Goal: Transaction & Acquisition: Subscribe to service/newsletter

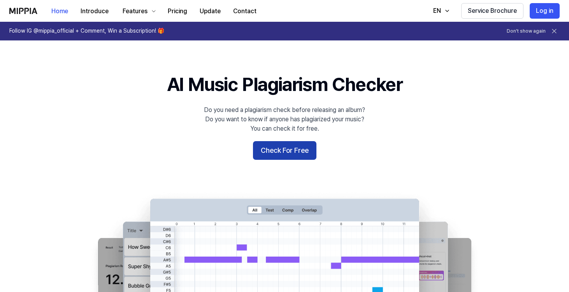
click at [282, 145] on button "Check For Free" at bounding box center [284, 150] width 63 height 19
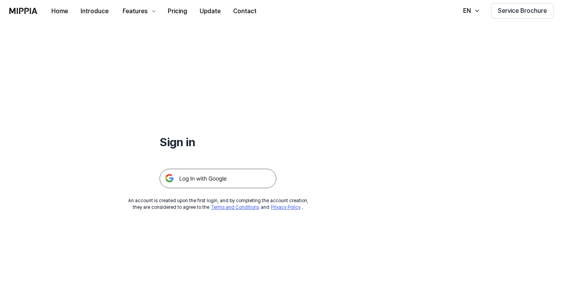
click at [237, 177] on img at bounding box center [218, 178] width 117 height 19
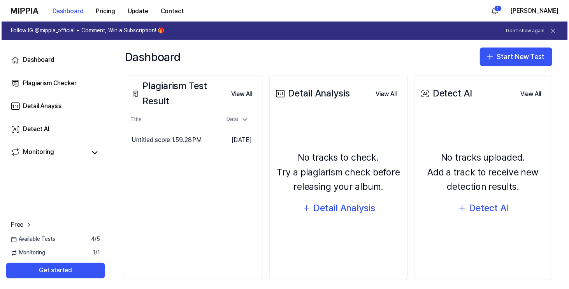
scroll to position [92, 0]
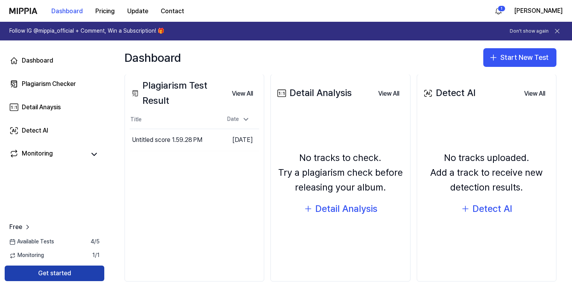
click at [83, 277] on button "Get started" at bounding box center [55, 274] width 100 height 16
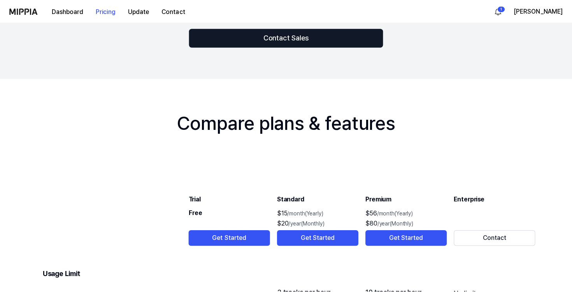
scroll to position [671, 0]
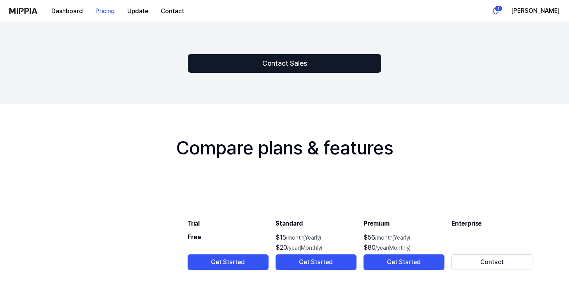
click at [529, 3] on div "Dashboard Pricing Update Contact 1 [PERSON_NAME]" at bounding box center [284, 10] width 550 height 21
